Goal: Entertainment & Leisure: Browse casually

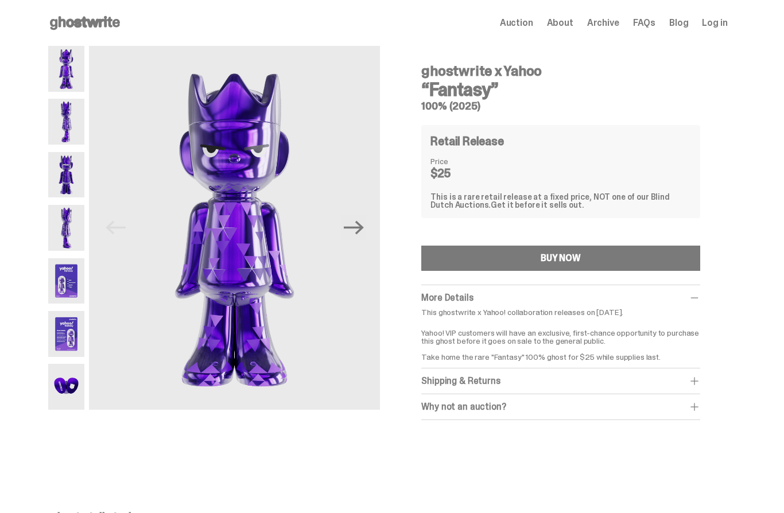
click at [68, 120] on img at bounding box center [66, 122] width 37 height 46
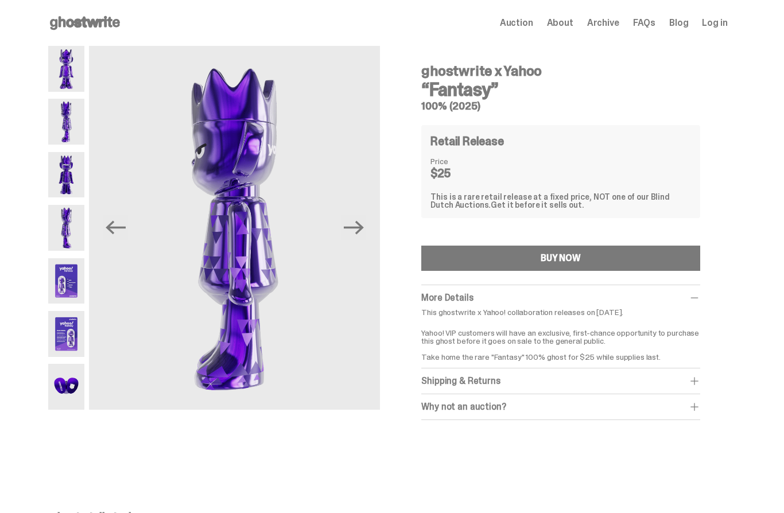
click at [68, 173] on img at bounding box center [66, 175] width 37 height 46
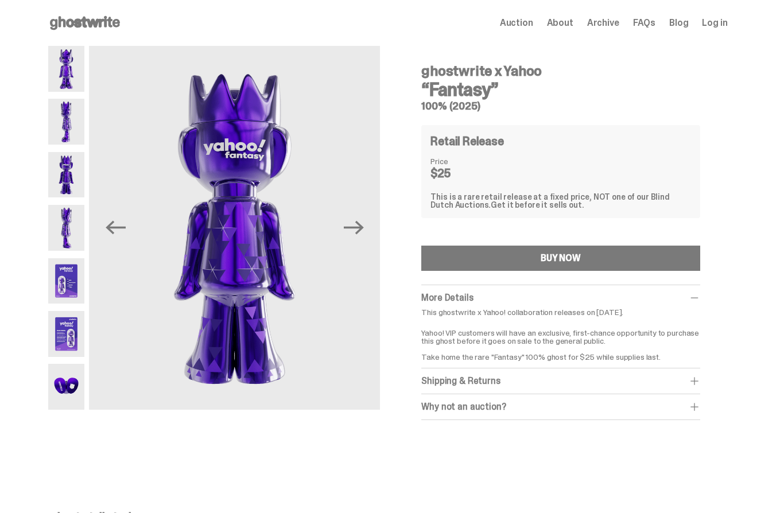
click at [73, 216] on img at bounding box center [66, 228] width 37 height 46
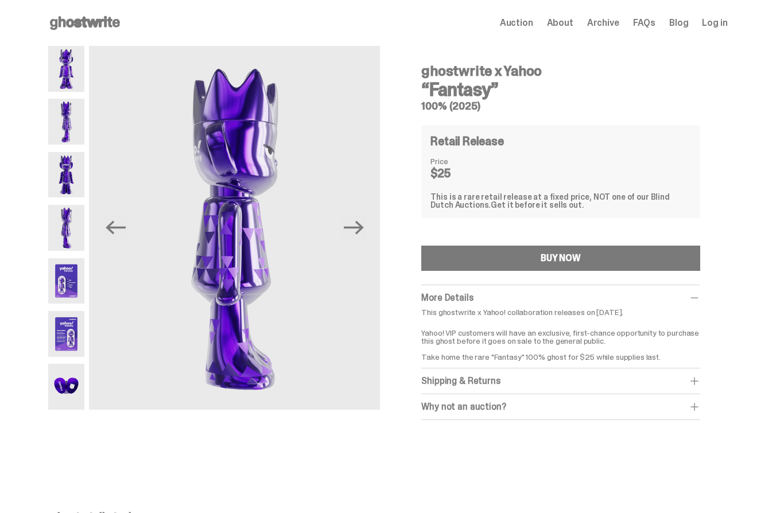
click at [67, 273] on img at bounding box center [66, 281] width 37 height 46
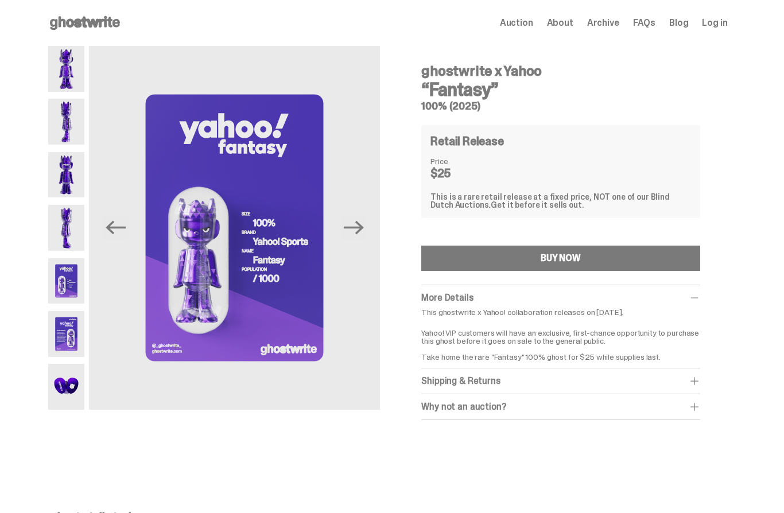
click at [65, 326] on img at bounding box center [66, 334] width 37 height 46
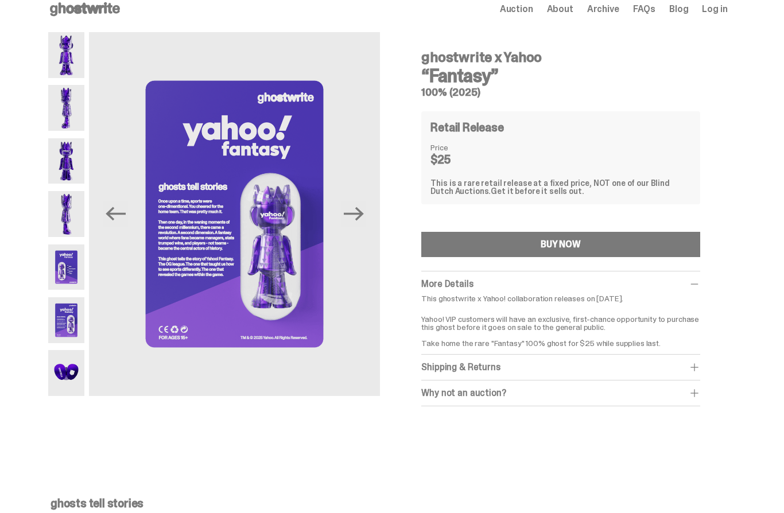
scroll to position [29, 0]
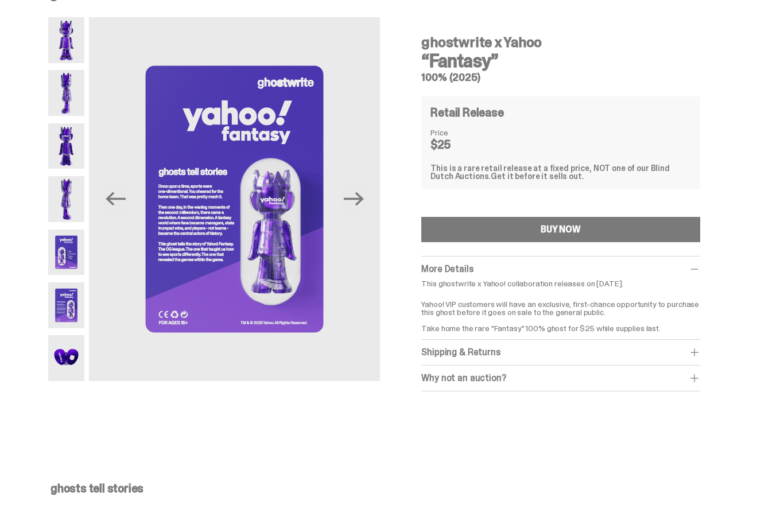
click at [69, 342] on img at bounding box center [66, 358] width 37 height 46
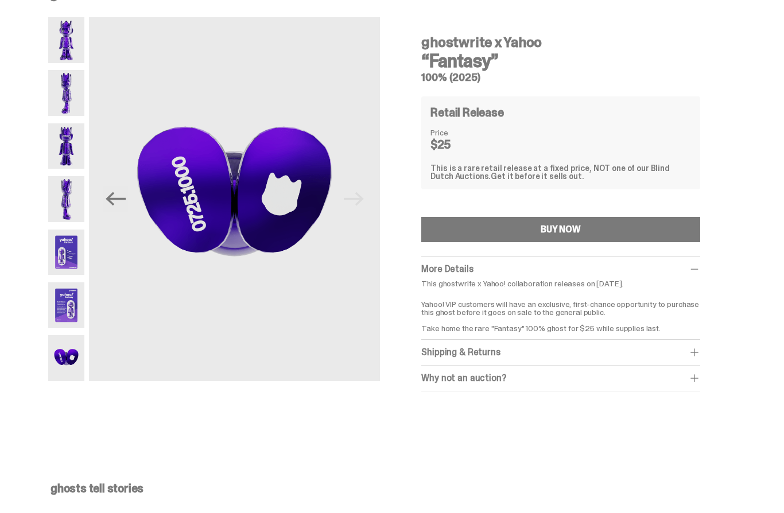
click at [65, 292] on img at bounding box center [66, 306] width 37 height 46
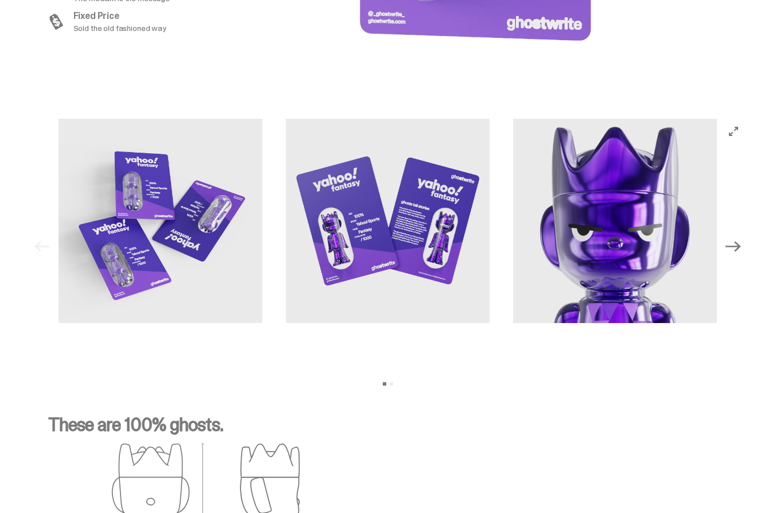
scroll to position [1113, 0]
click at [737, 243] on icon "Next" at bounding box center [733, 246] width 15 height 15
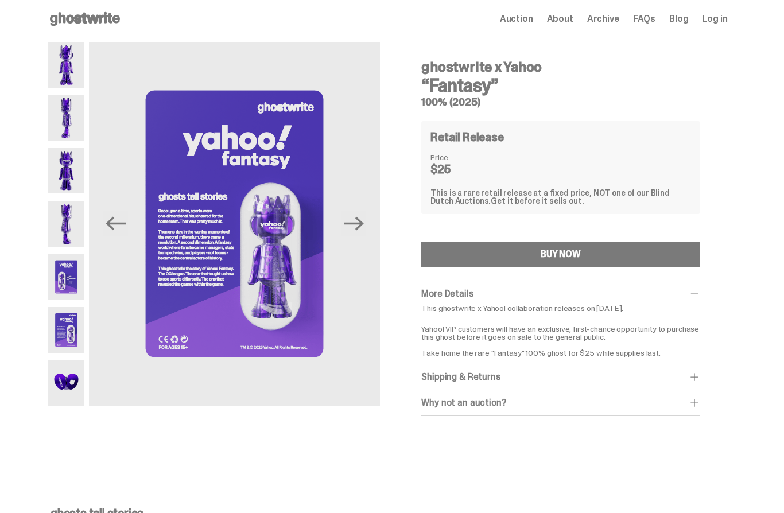
scroll to position [0, 0]
